Goal: Transaction & Acquisition: Purchase product/service

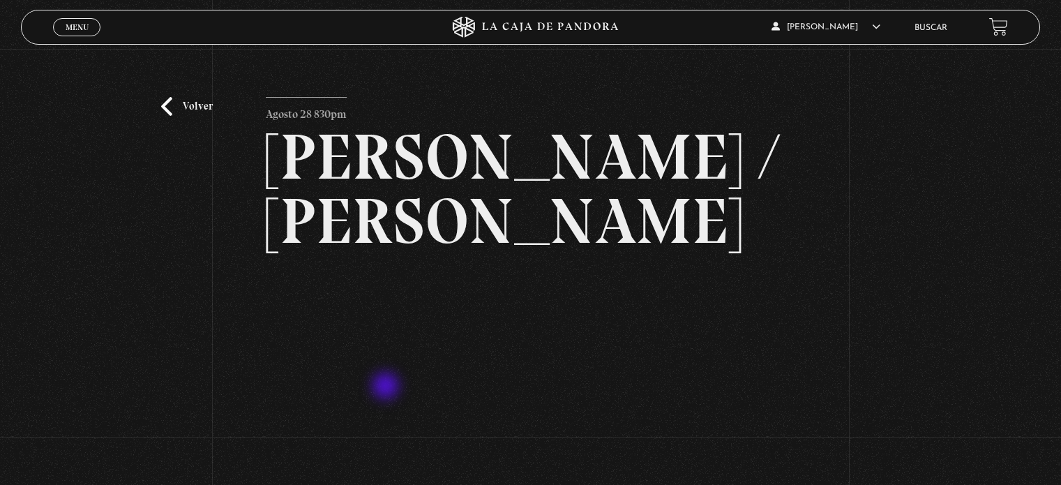
scroll to position [102, 0]
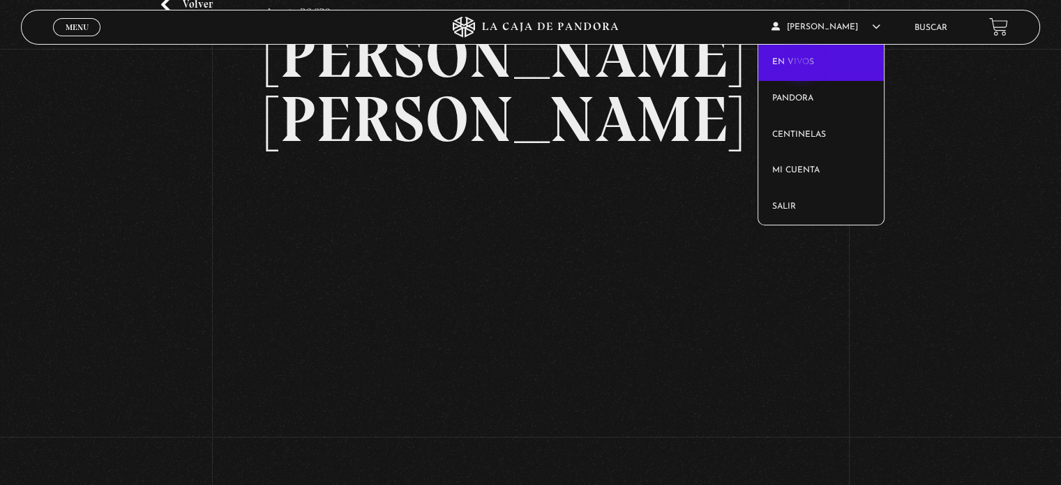
click at [802, 66] on link "En vivos" at bounding box center [821, 63] width 126 height 36
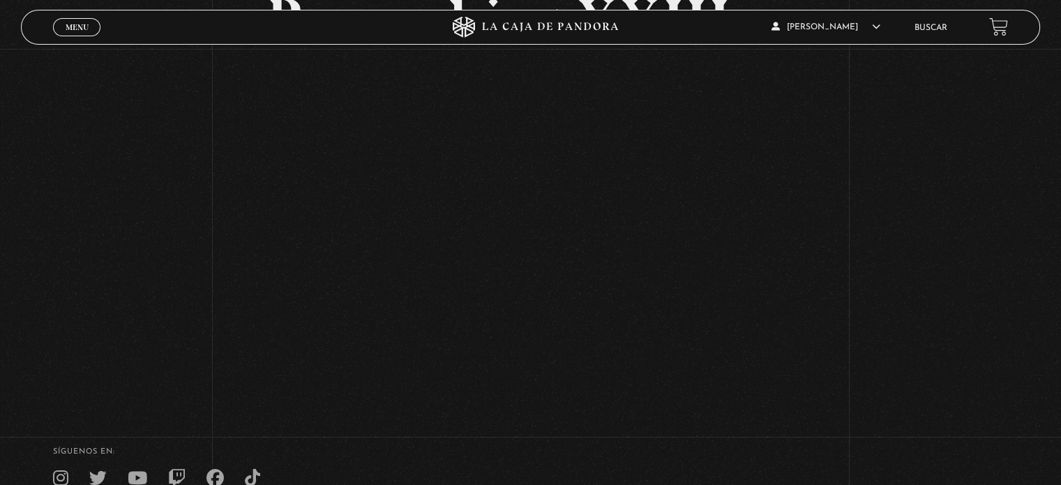
scroll to position [140, 0]
